Goal: Transaction & Acquisition: Download file/media

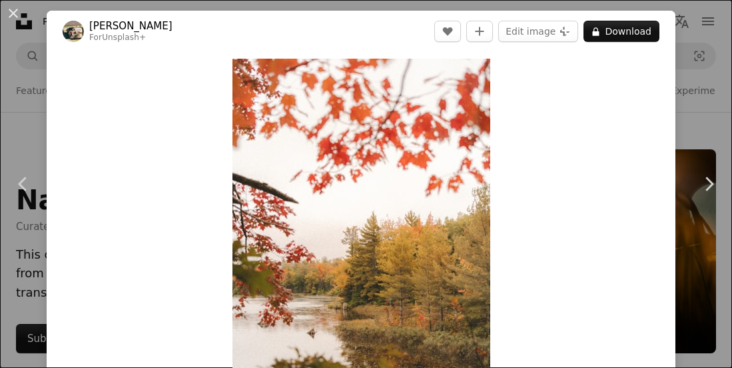
scroll to position [1318, 0]
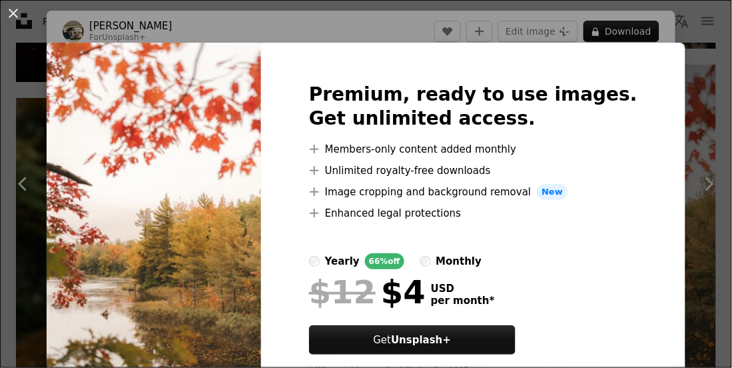
click at [692, 128] on div "An X shape Premium, ready to use images. Get unlimited access. A plus sign Memb…" at bounding box center [366, 184] width 732 height 368
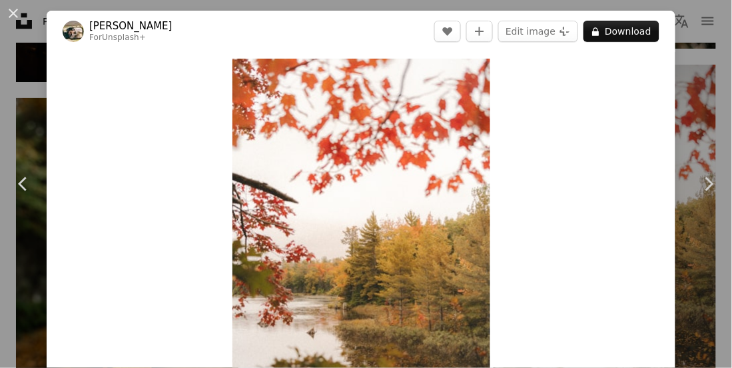
click at [712, 125] on div "An X shape Chevron left Chevron right Hans For Unsplash+ A heart A plus sign Ed…" at bounding box center [366, 184] width 732 height 368
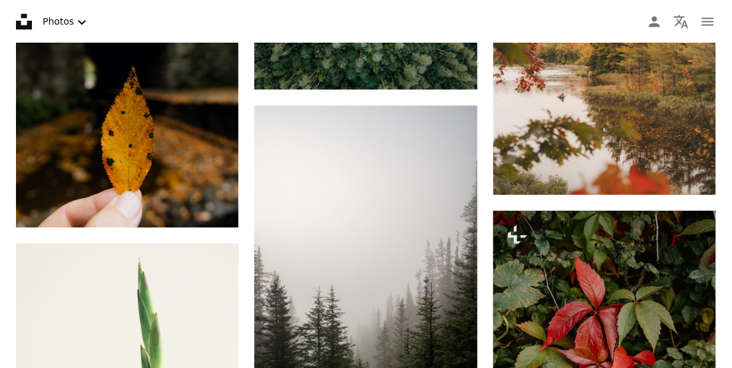
scroll to position [1523, 0]
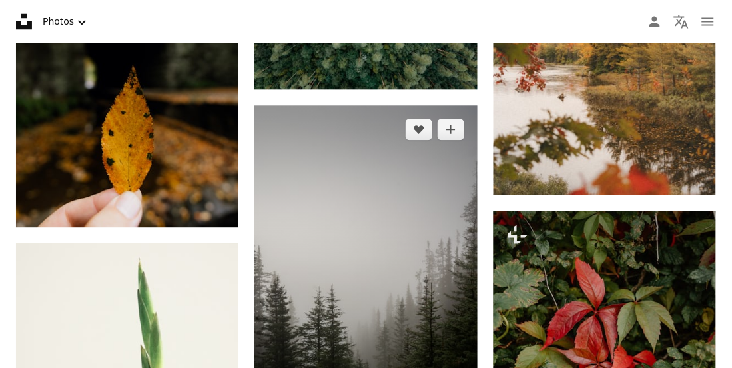
click at [441, 261] on img at bounding box center [366, 272] width 223 height 335
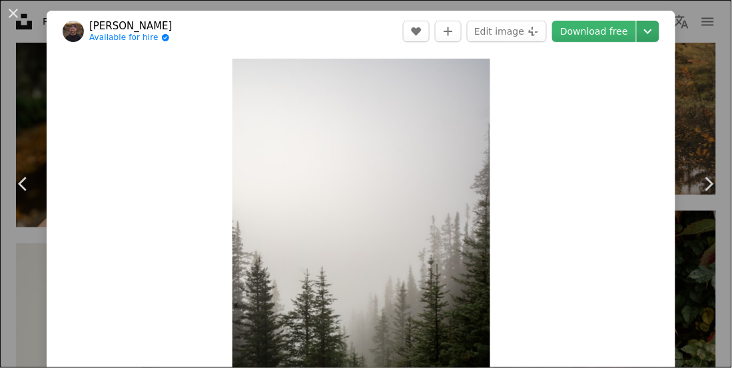
click at [654, 32] on icon "Chevron down" at bounding box center [648, 31] width 21 height 16
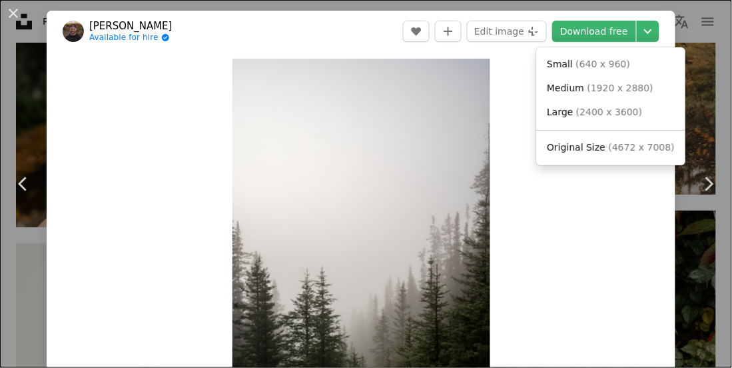
click at [640, 144] on span "( 4672 x 7008 )" at bounding box center [642, 147] width 66 height 11
